Goal: Check status: Check status

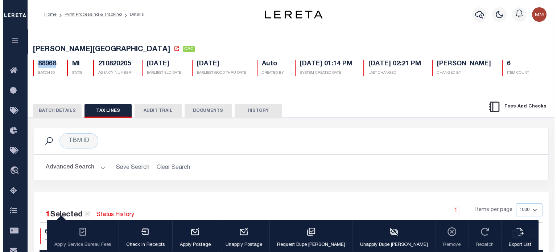
scroll to position [0, 116]
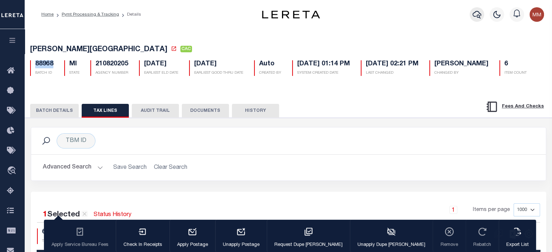
click at [478, 12] on icon "button" at bounding box center [476, 14] width 9 height 9
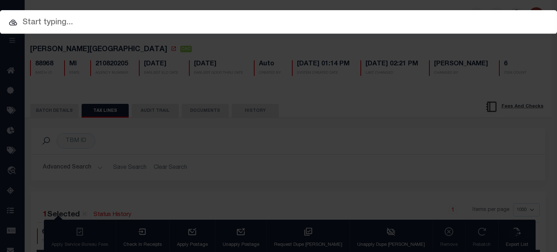
drag, startPoint x: 146, startPoint y: 23, endPoint x: 149, endPoint y: 8, distance: 15.7
click at [149, 8] on div "Include Loans TBM Customers Borrowers Payments (Lender Non-Disb) Payments (Lend…" at bounding box center [278, 126] width 557 height 252
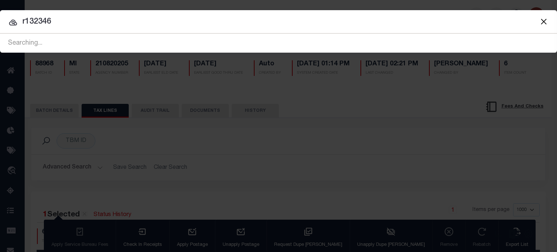
type input "r132346"
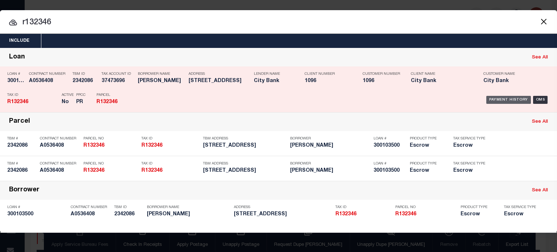
click at [507, 98] on div "Payment History" at bounding box center [508, 100] width 45 height 8
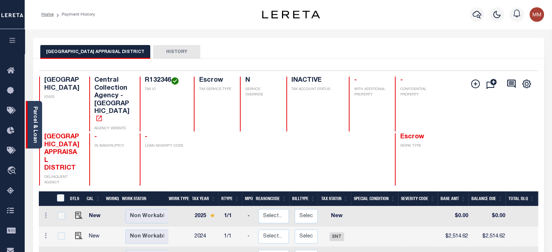
click at [37, 115] on link "Parcel & Loan" at bounding box center [34, 124] width 5 height 37
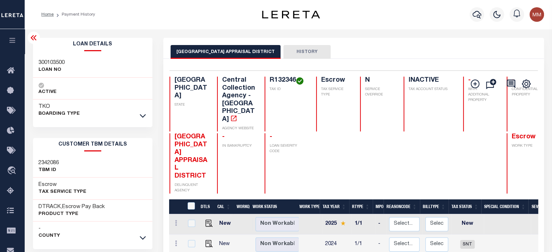
click at [143, 115] on icon at bounding box center [143, 116] width 6 height 8
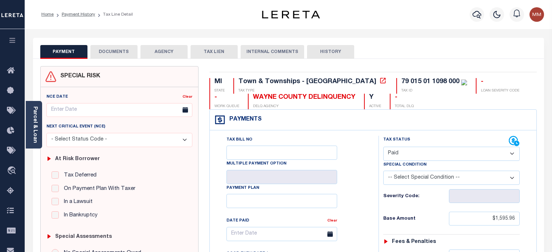
select select "PYD"
click at [476, 16] on icon "button" at bounding box center [476, 15] width 9 height 8
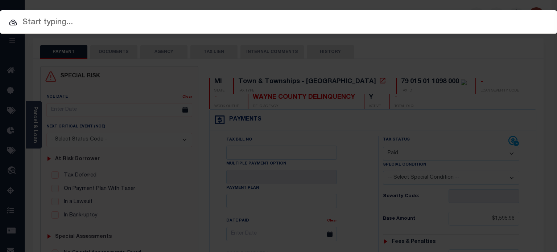
click at [147, 26] on input "text" at bounding box center [278, 22] width 557 height 13
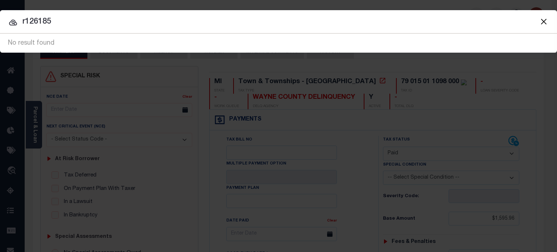
drag, startPoint x: 62, startPoint y: 22, endPoint x: -113, endPoint y: -5, distance: 177.6
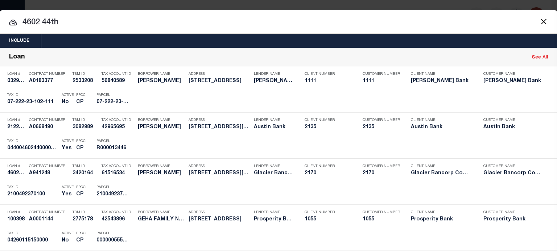
type input "4602 44th"
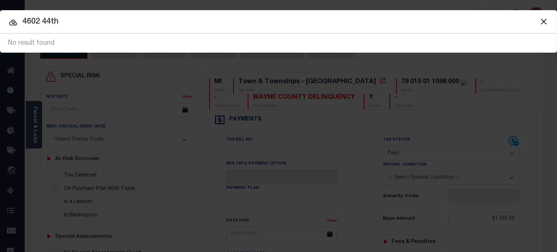
click at [73, 24] on input "4602 44th" at bounding box center [278, 22] width 557 height 13
drag, startPoint x: 66, startPoint y: 22, endPoint x: -123, endPoint y: 44, distance: 190.2
type input "b&b texas holdings"
drag, startPoint x: 108, startPoint y: 25, endPoint x: -164, endPoint y: 35, distance: 272.2
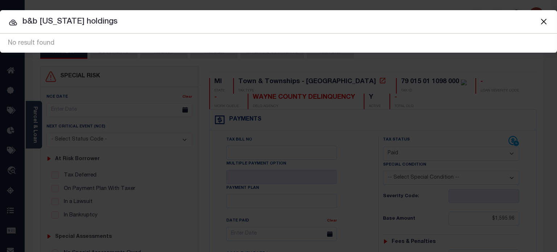
click at [18, 19] on input "428256" at bounding box center [278, 22] width 557 height 13
click at [26, 21] on input "0000428256" at bounding box center [278, 22] width 557 height 13
type input "300103500"
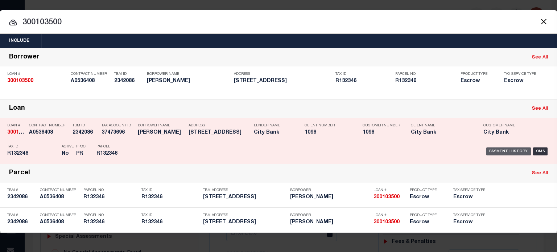
click at [501, 150] on div "Payment History" at bounding box center [508, 151] width 45 height 8
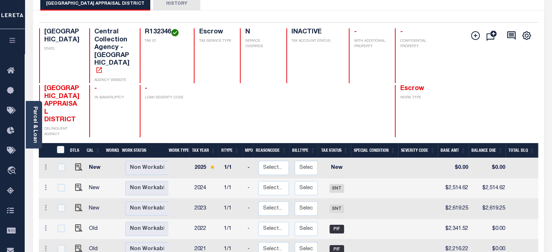
scroll to position [73, 0]
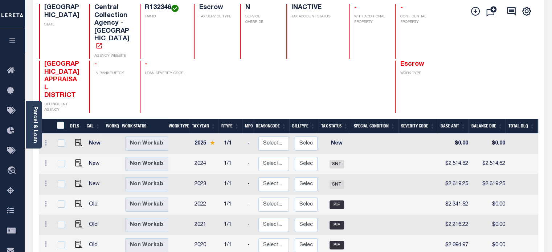
click at [73, 161] on link at bounding box center [76, 163] width 11 height 5
checkbox input "true"
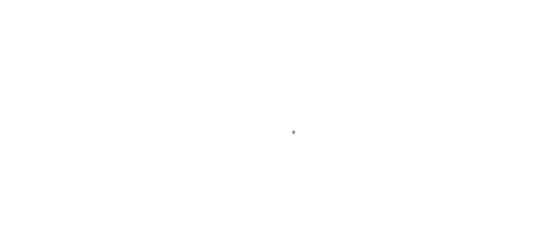
select select "SNT"
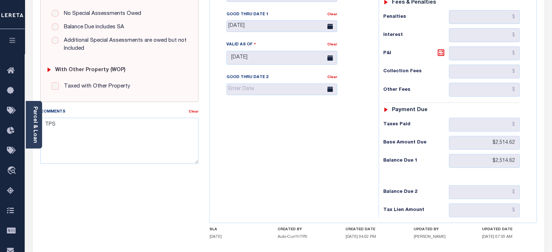
scroll to position [296, 0]
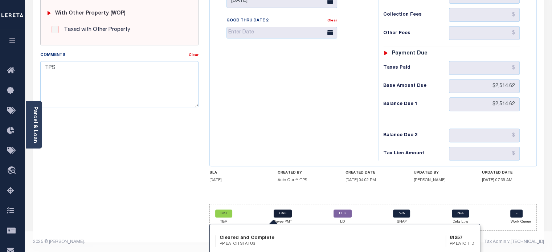
click at [282, 211] on link "CAC" at bounding box center [282, 213] width 18 height 8
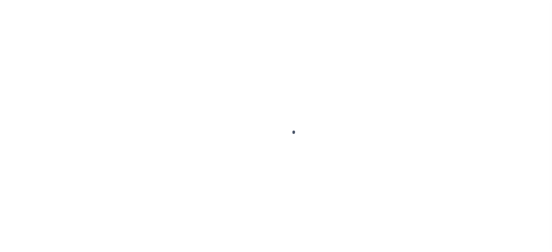
select select "CAC"
select select "TRA"
select select "[PERSON_NAME]"
select select "OTH"
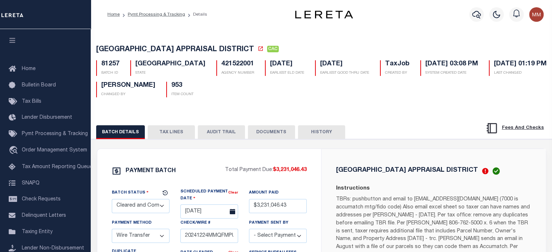
click at [172, 132] on button "TAX LINES" at bounding box center [171, 132] width 47 height 14
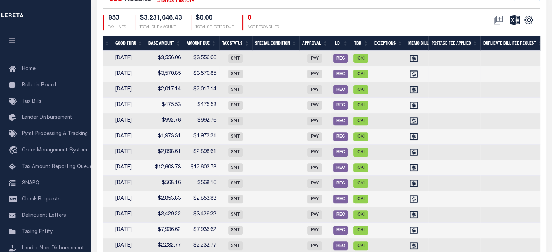
scroll to position [0, 449]
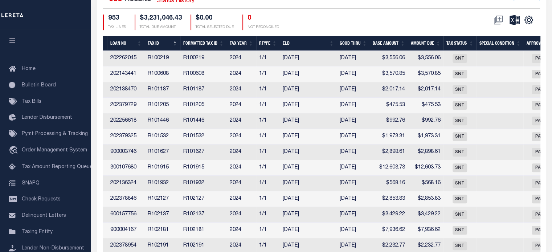
click at [200, 42] on th "Formatted Tax ID" at bounding box center [203, 43] width 46 height 15
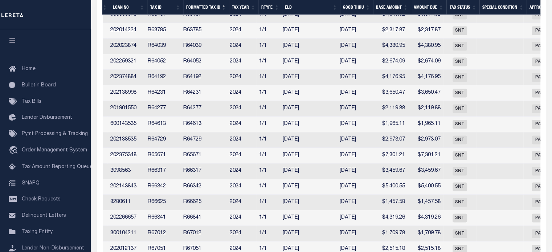
scroll to position [15291, 0]
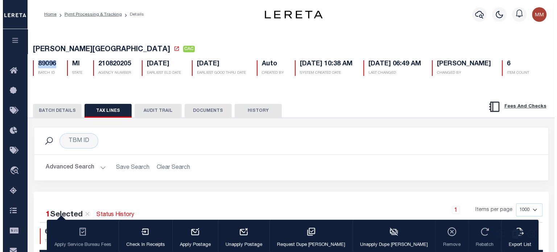
scroll to position [0, 416]
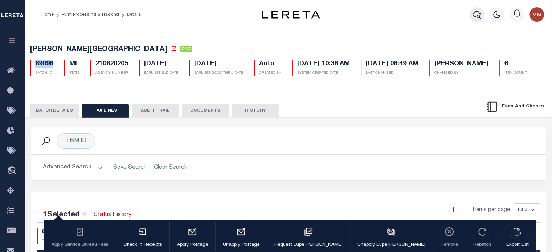
click at [479, 12] on icon "button" at bounding box center [476, 14] width 9 height 9
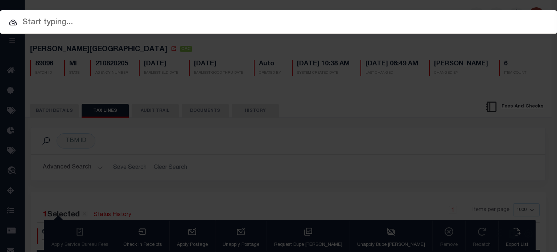
click at [297, 21] on input "text" at bounding box center [278, 22] width 557 height 13
paste input "496201057771"
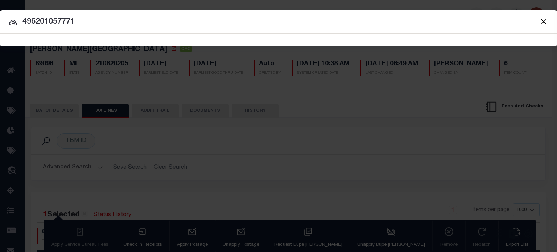
type input "496201057771"
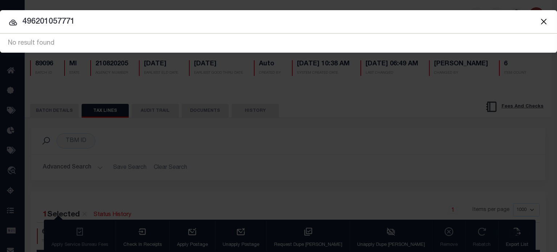
drag, startPoint x: 78, startPoint y: 22, endPoint x: -254, endPoint y: 4, distance: 332.3
click at [0, 4] on html "Home Pymt Processing & Tracking Details" at bounding box center [278, 211] width 557 height 423
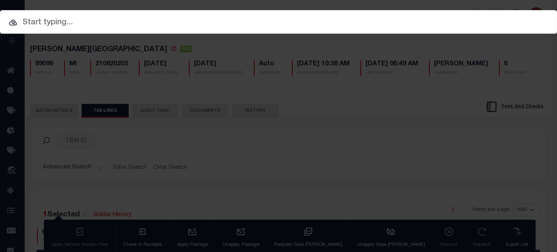
click at [96, 25] on input "text" at bounding box center [278, 22] width 557 height 13
paste input "10753000030310000000"
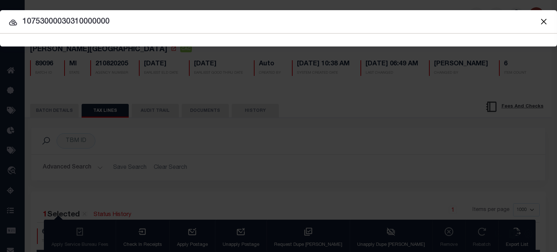
click at [78, 21] on input "10753000030310000000" at bounding box center [278, 22] width 557 height 13
type input "10753000030300000000"
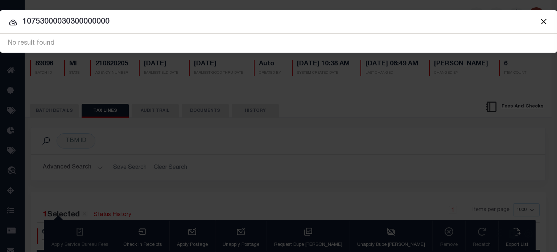
drag, startPoint x: 149, startPoint y: 26, endPoint x: -173, endPoint y: -16, distance: 324.8
click at [0, 0] on html "Home Pymt Processing & Tracking Details" at bounding box center [278, 211] width 557 height 423
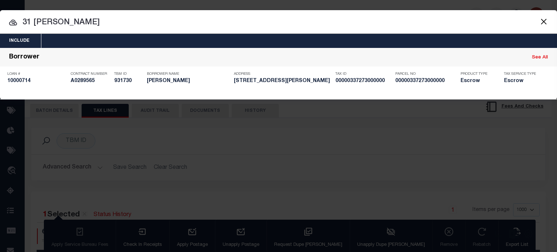
click at [26, 23] on input "31 WILBUR" at bounding box center [278, 22] width 557 height 13
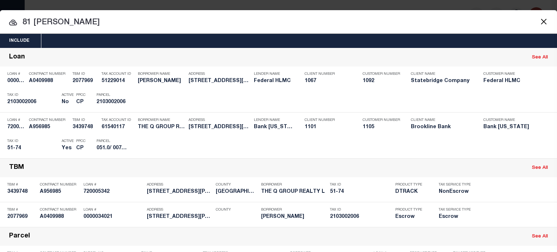
click at [275, 17] on input "81 WILBUR" at bounding box center [278, 22] width 557 height 13
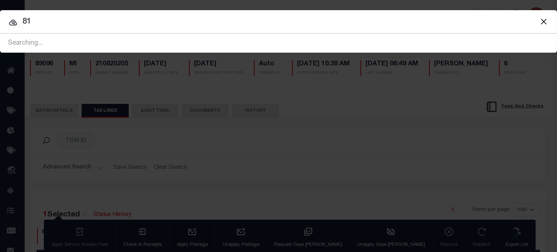
type input "8"
paste input "261400-120.54-1-29"
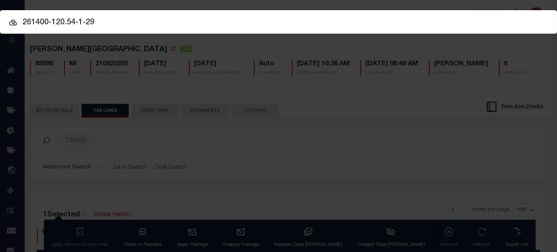
type input "261400-120.54-1-29"
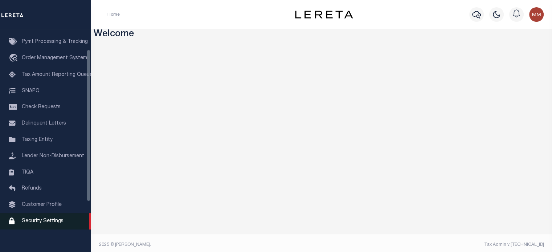
scroll to position [103, 0]
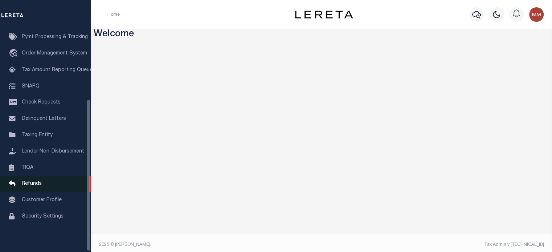
click at [30, 181] on span "Refunds" at bounding box center [32, 183] width 20 height 5
